Goal: Information Seeking & Learning: Learn about a topic

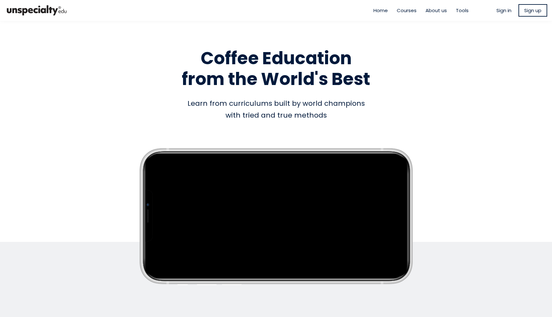
click at [471, 216] on section "Empty space, drag to resize Coffee Education from the World's Best Coffee Educa…" at bounding box center [276, 163] width 552 height 285
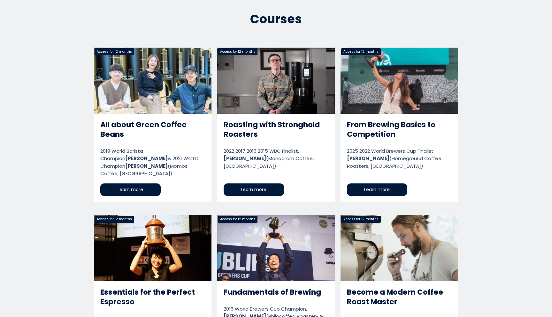
scroll to position [336, 0]
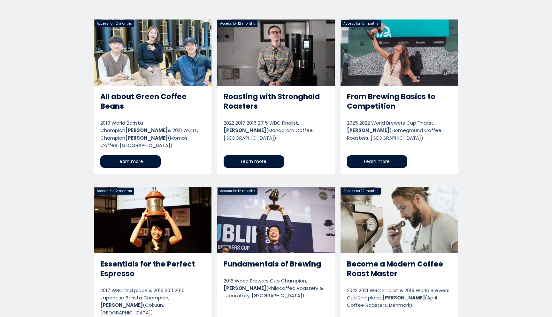
click at [177, 100] on link "All about Green Coffee Beans" at bounding box center [153, 96] width 118 height 155
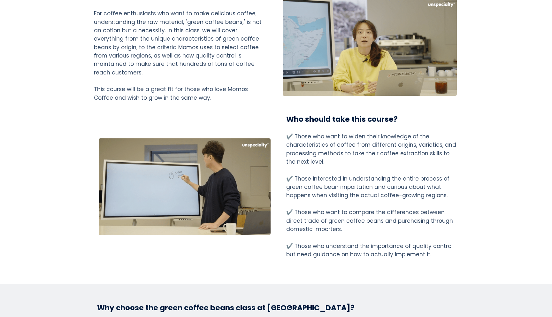
scroll to position [722, 0]
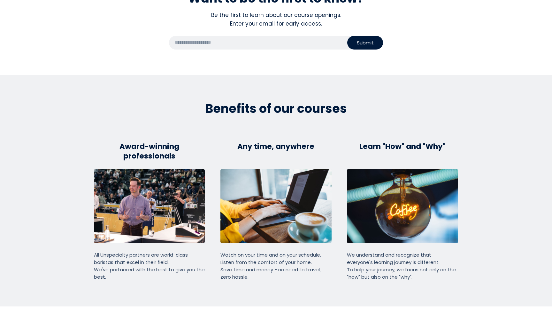
scroll to position [1209, 0]
click at [170, 201] on img at bounding box center [149, 206] width 111 height 74
click at [171, 251] on p "All Unspecialty partners are world-class baristas that excel in their field. We…" at bounding box center [149, 266] width 111 height 30
click at [168, 197] on img at bounding box center [149, 206] width 111 height 74
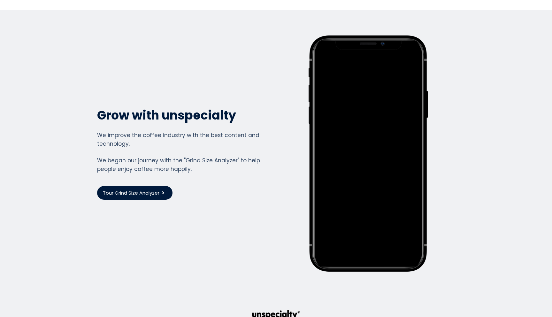
scroll to position [1633, 0]
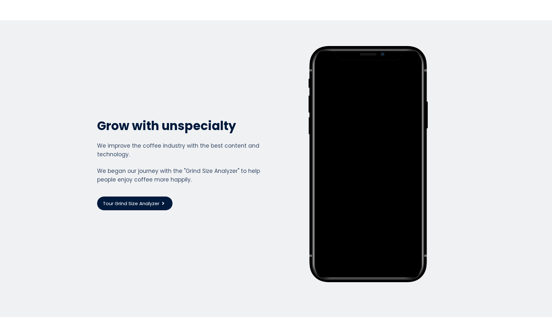
drag, startPoint x: 278, startPoint y: 174, endPoint x: 233, endPoint y: 1, distance: 178.6
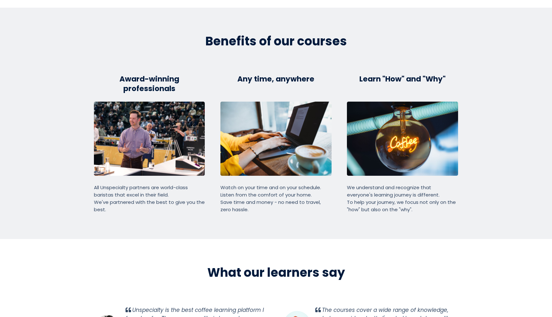
scroll to position [1234, 0]
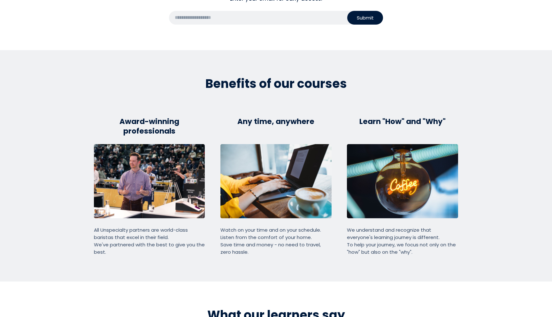
click at [287, 164] on img at bounding box center [275, 181] width 111 height 74
